Goal: Check status: Check status

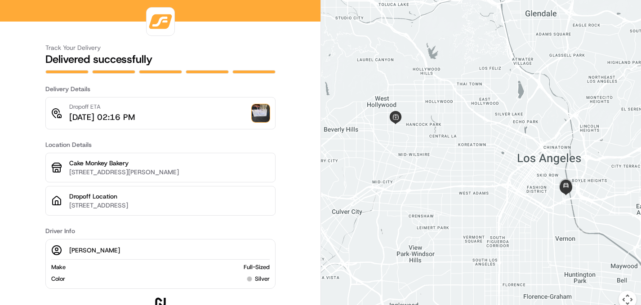
click at [261, 114] on img at bounding box center [261, 113] width 18 height 18
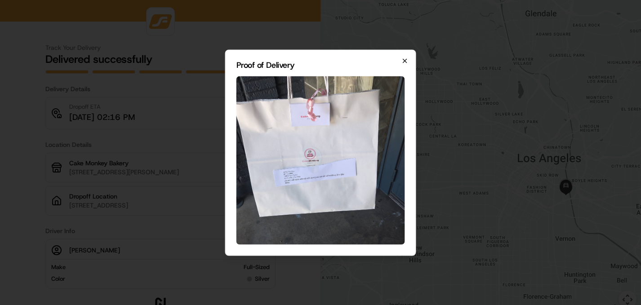
click at [405, 63] on icon "button" at bounding box center [405, 60] width 7 height 7
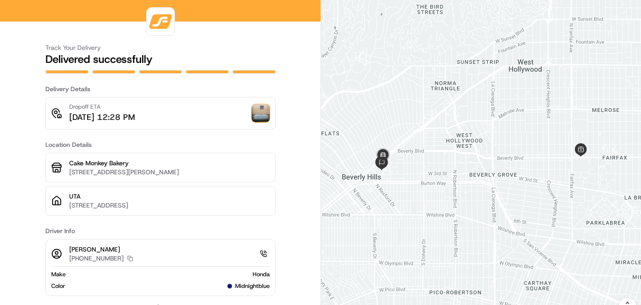
click at [265, 116] on img at bounding box center [261, 113] width 18 height 18
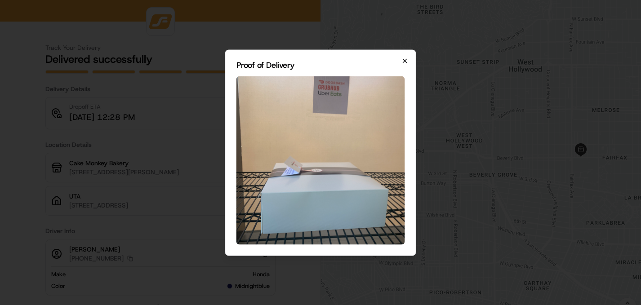
click at [406, 62] on icon "button" at bounding box center [405, 61] width 4 height 4
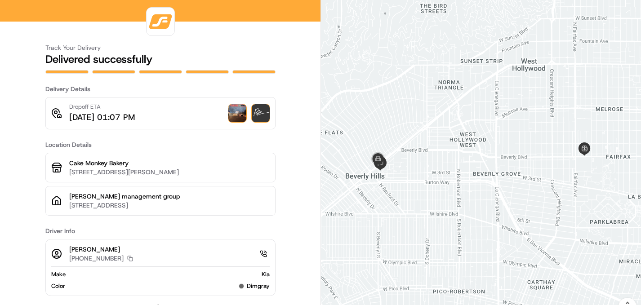
click at [230, 114] on img at bounding box center [237, 113] width 18 height 18
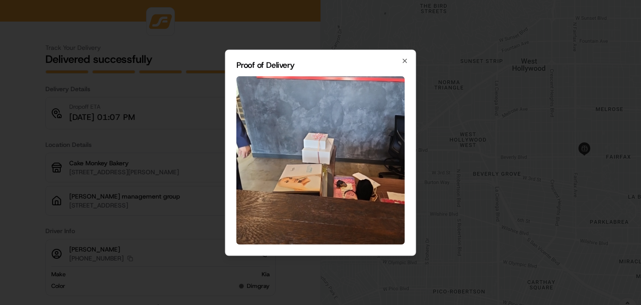
click at [409, 61] on div "Proof of Delivery Close" at bounding box center [320, 152] width 191 height 206
click at [406, 59] on icon "button" at bounding box center [405, 60] width 7 height 7
